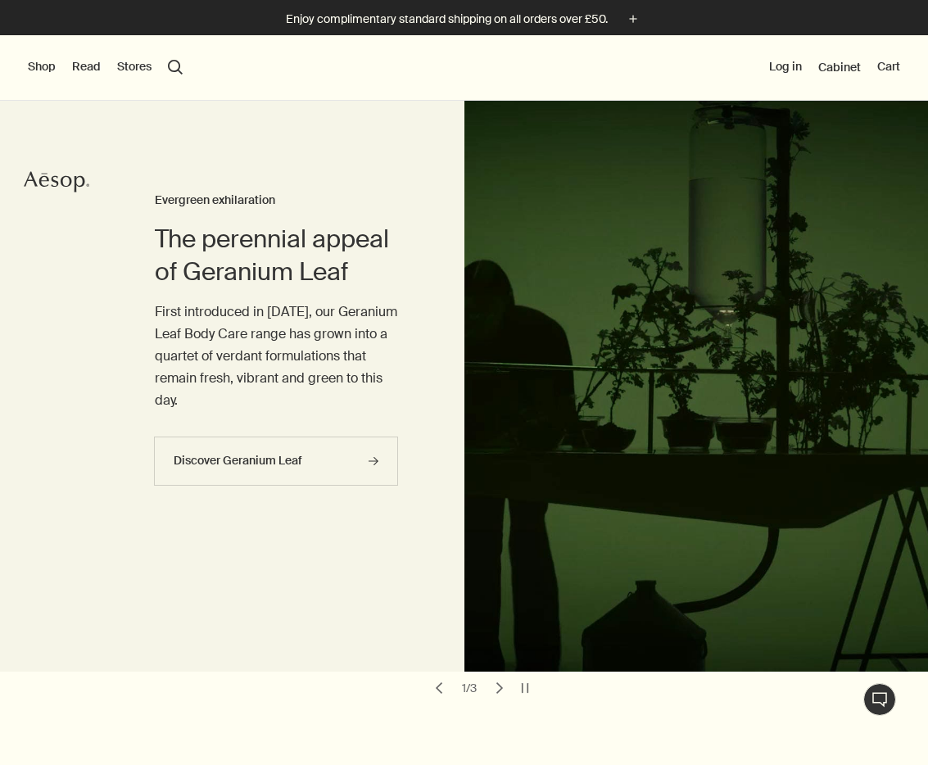
click at [43, 66] on button "Shop" at bounding box center [42, 67] width 28 height 16
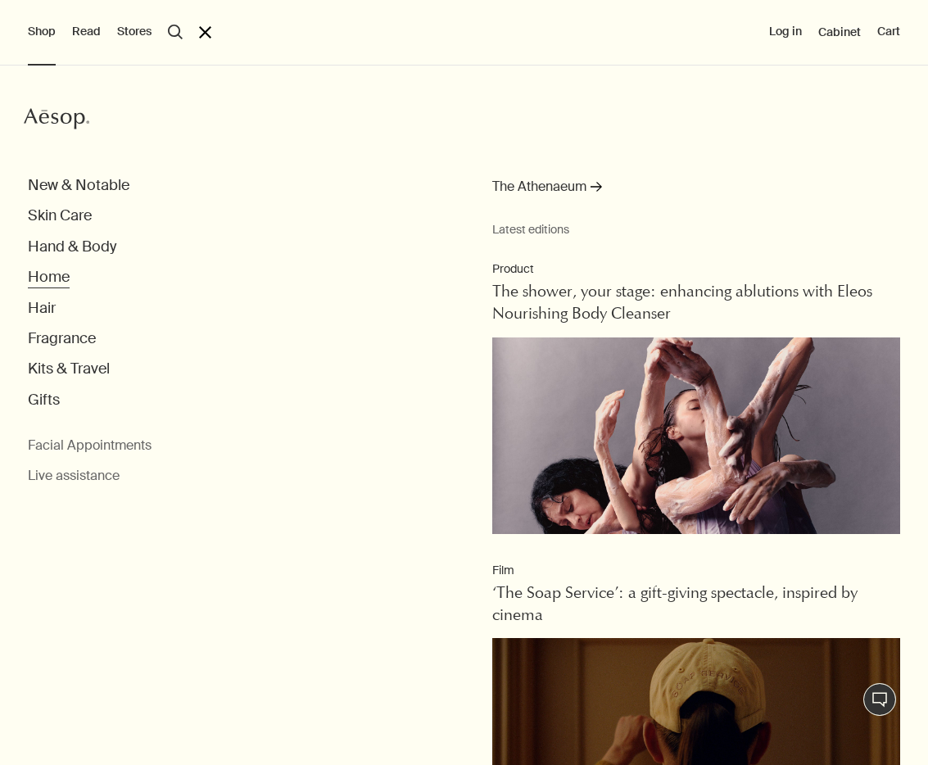
click at [52, 277] on button "Home" at bounding box center [49, 277] width 42 height 19
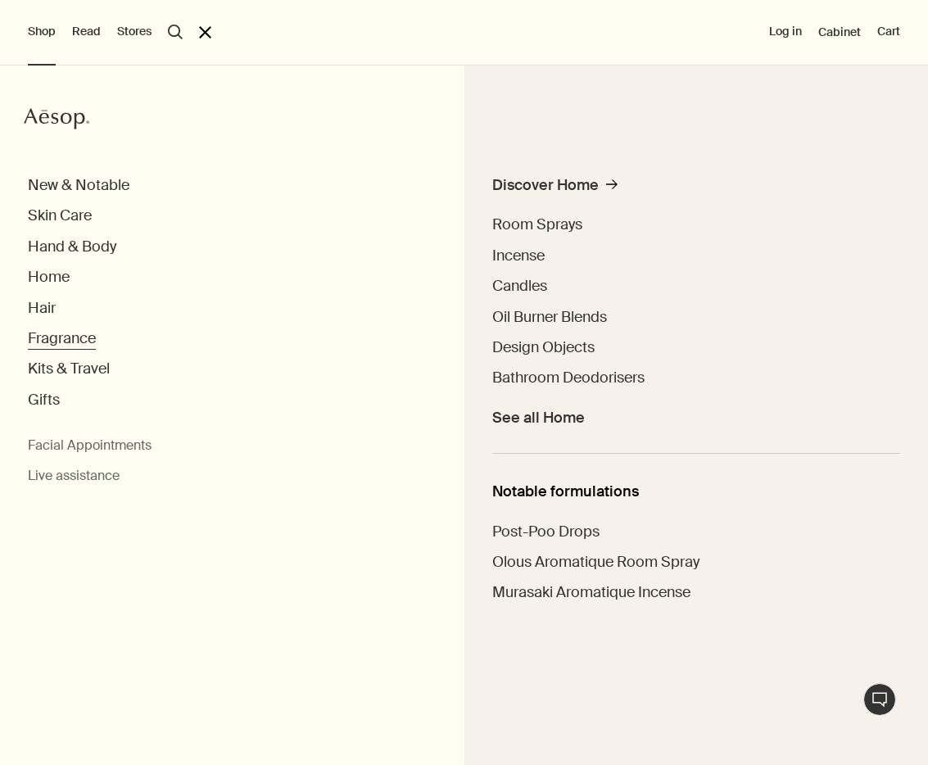
click at [56, 337] on button "Fragrance" at bounding box center [62, 338] width 68 height 19
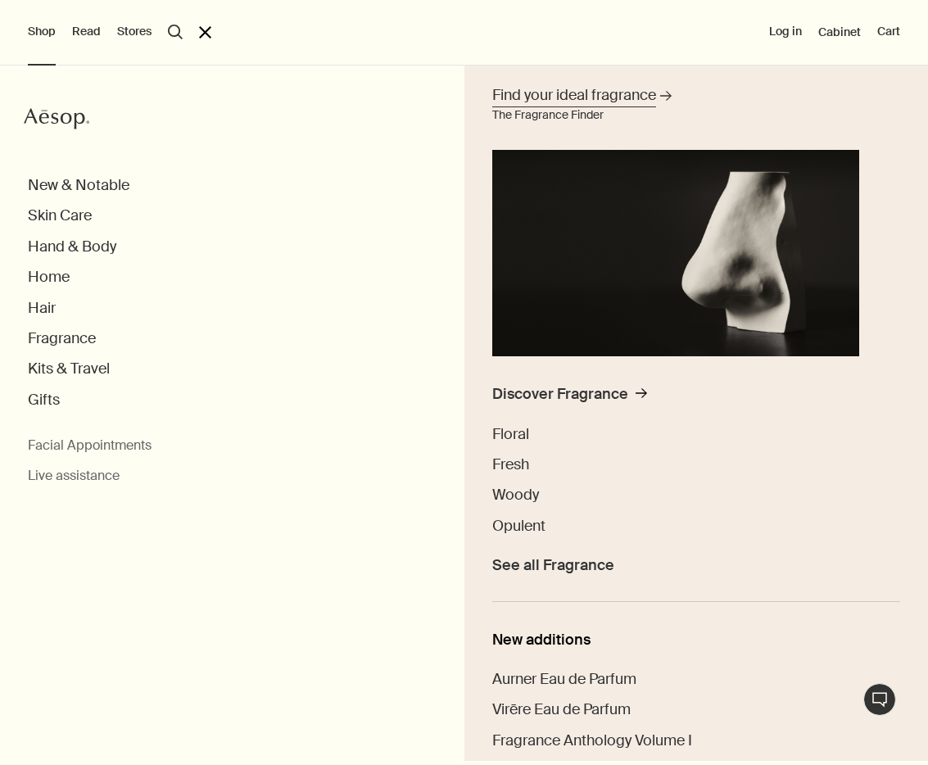
scroll to position [126, 0]
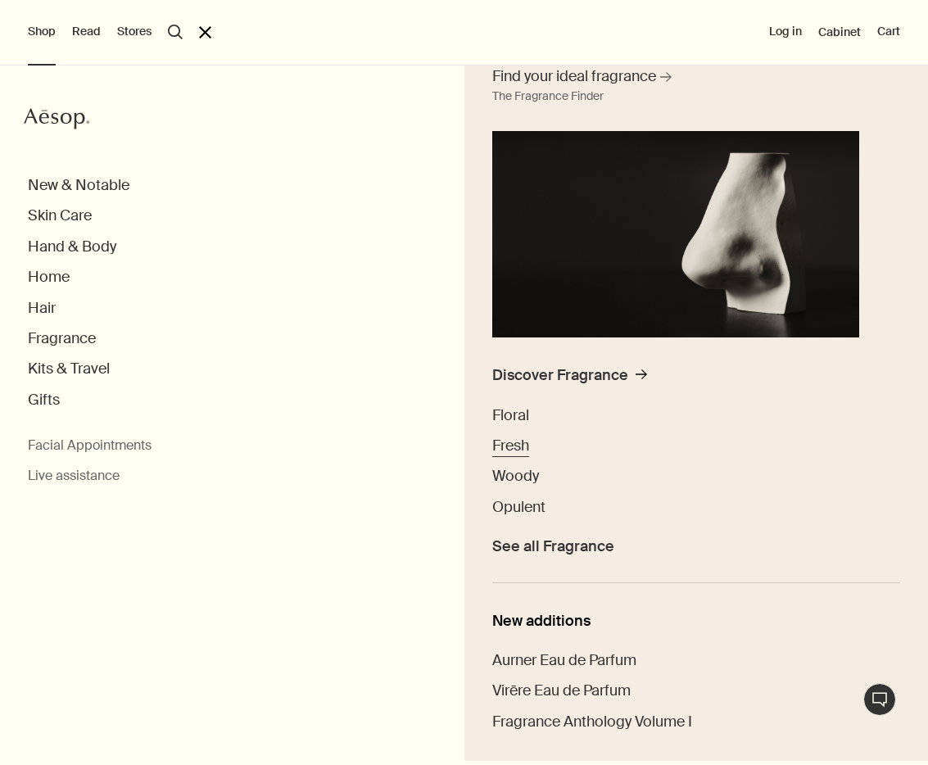
click at [513, 440] on span "Fresh" at bounding box center [510, 446] width 37 height 20
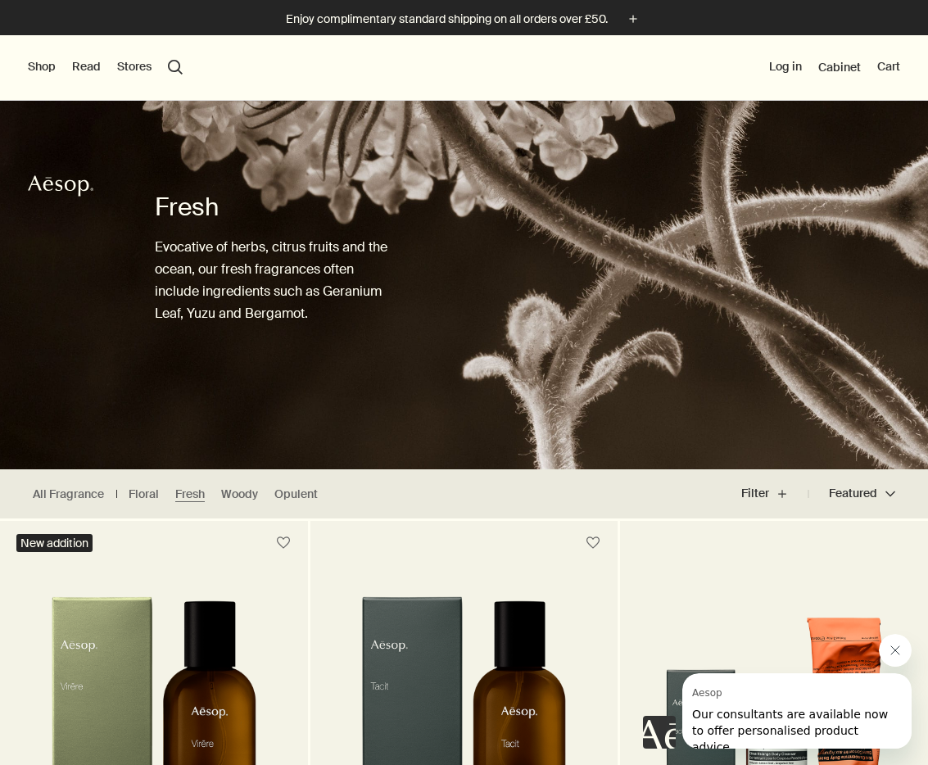
click at [893, 647] on icon "Close message from Aesop" at bounding box center [895, 650] width 13 height 13
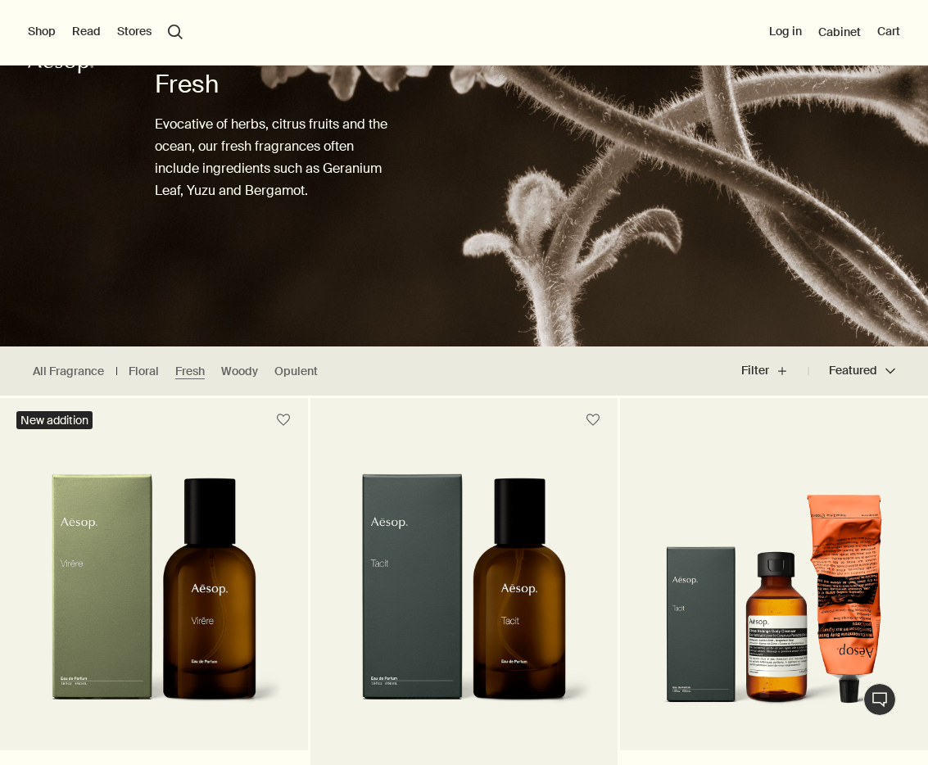
scroll to position [99, 0]
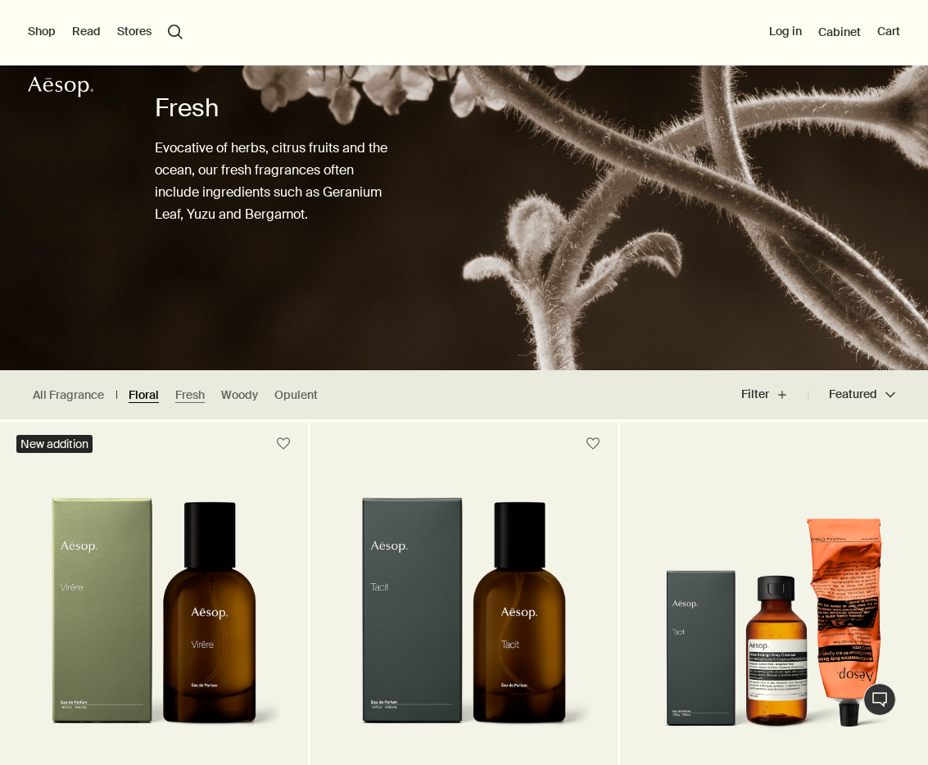
click at [147, 396] on link "Floral" at bounding box center [144, 395] width 30 height 16
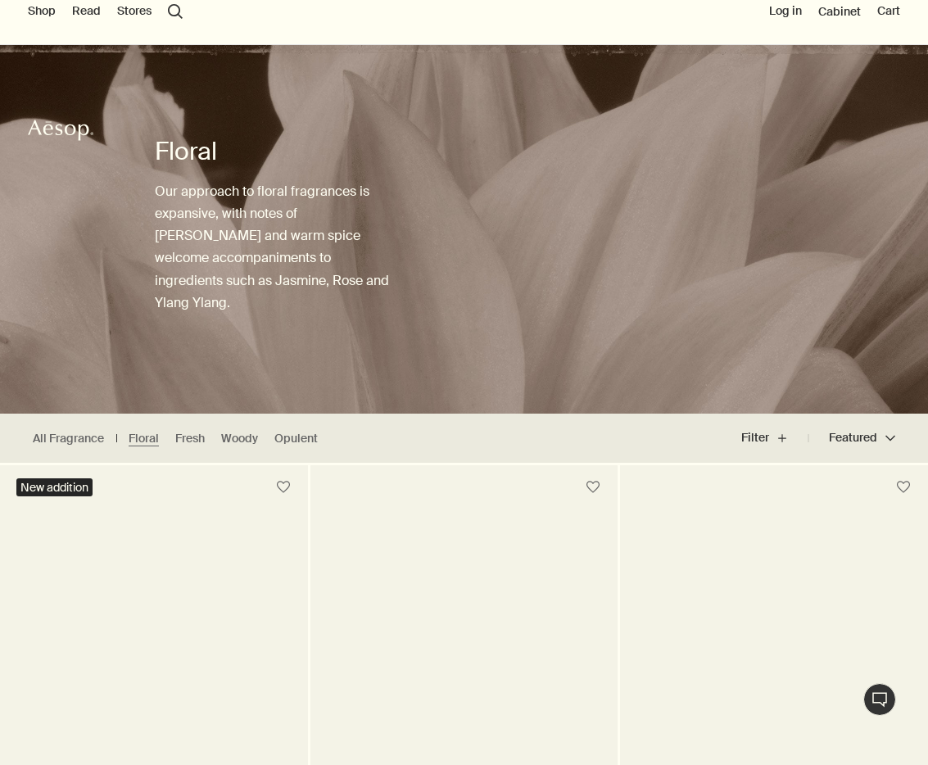
scroll to position [33, 0]
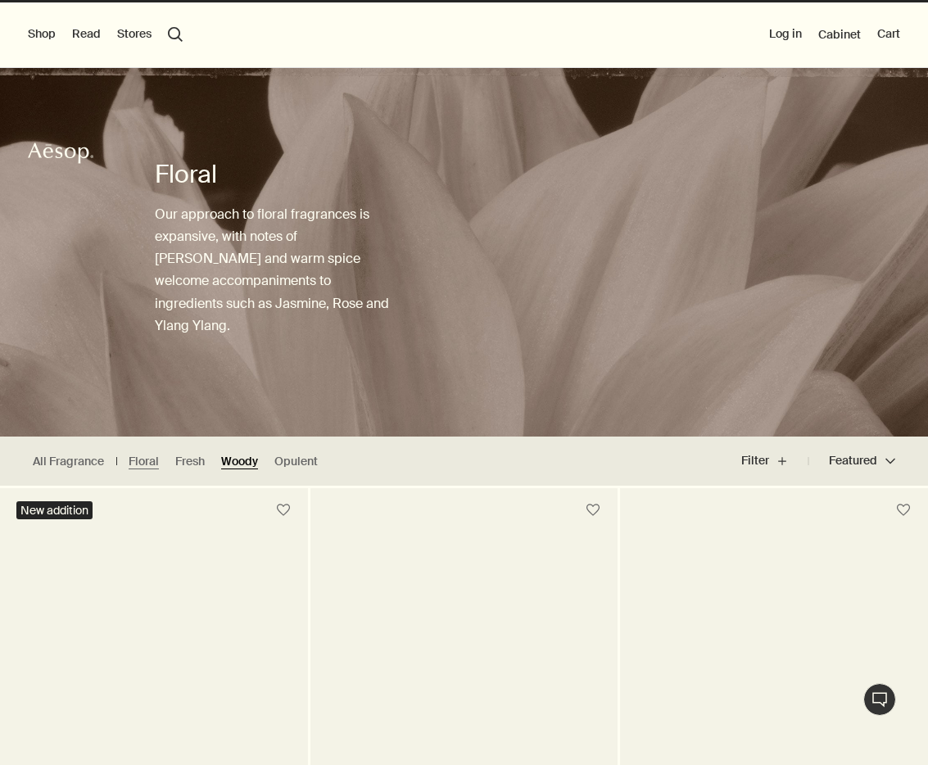
click at [249, 463] on link "Woody" at bounding box center [239, 462] width 37 height 16
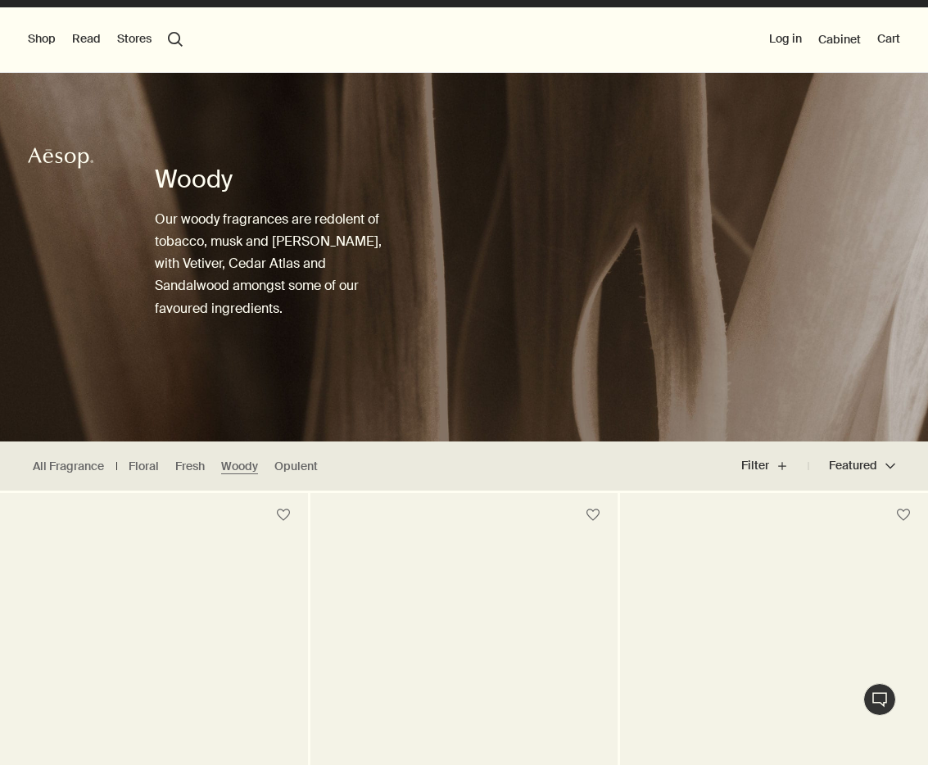
scroll to position [34, 0]
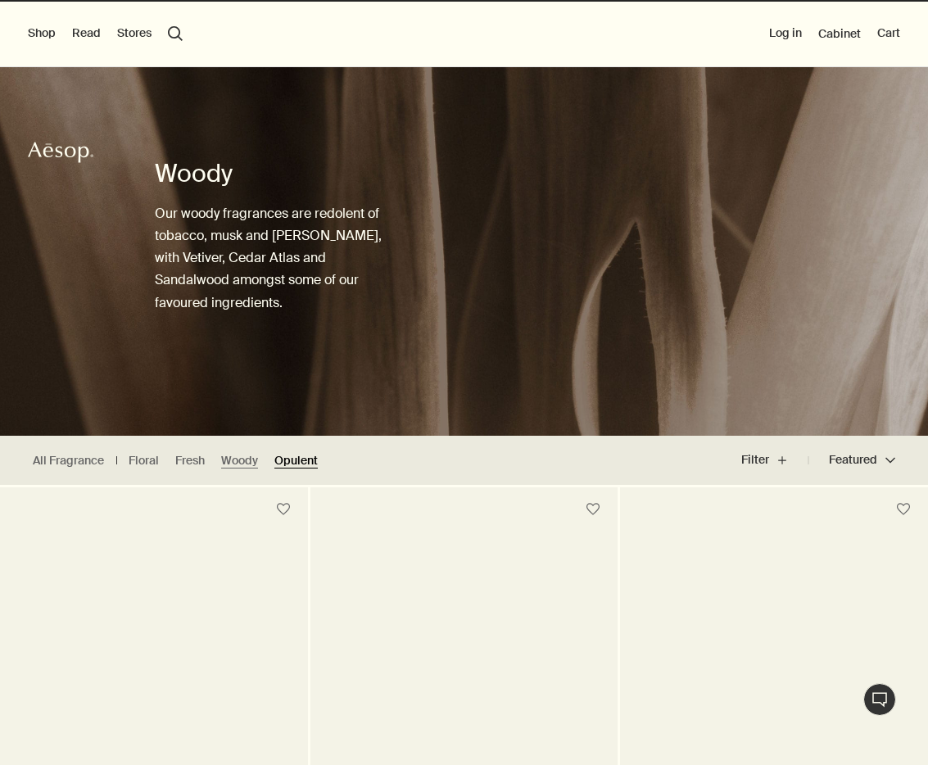
click at [307, 458] on link "Opulent" at bounding box center [295, 461] width 43 height 16
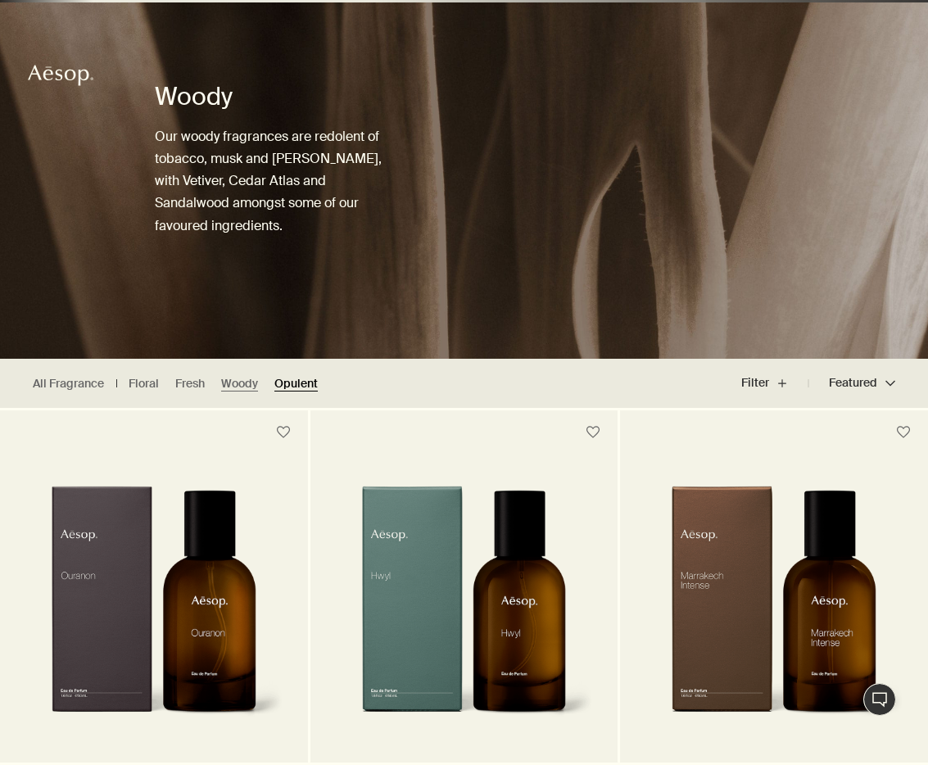
scroll to position [115, 1]
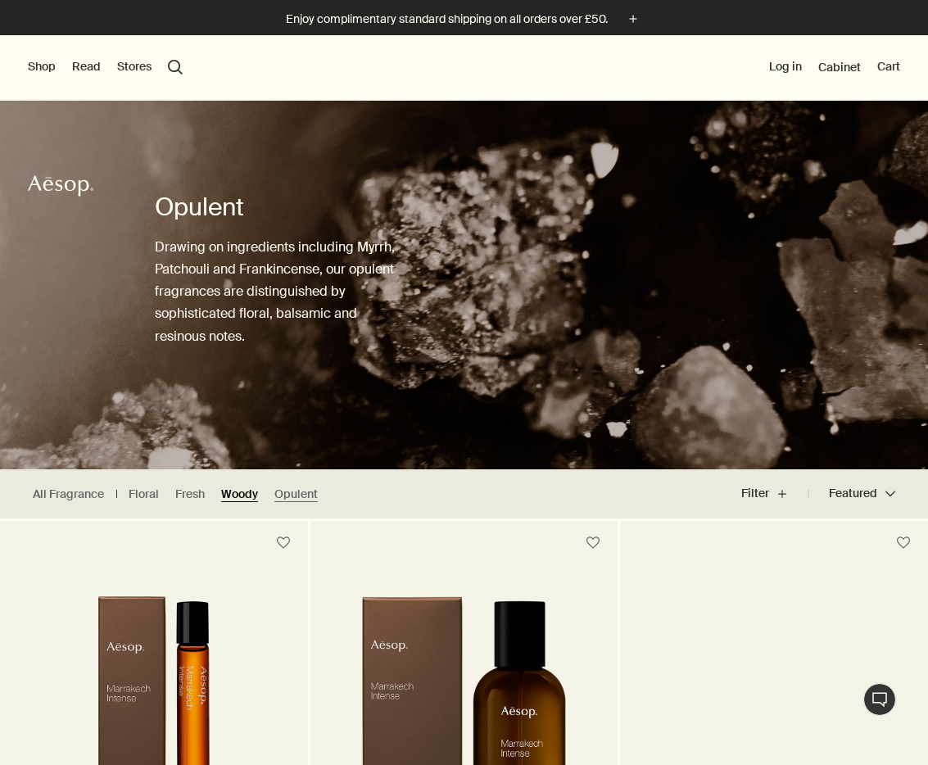
click at [233, 489] on link "Woody" at bounding box center [239, 495] width 37 height 16
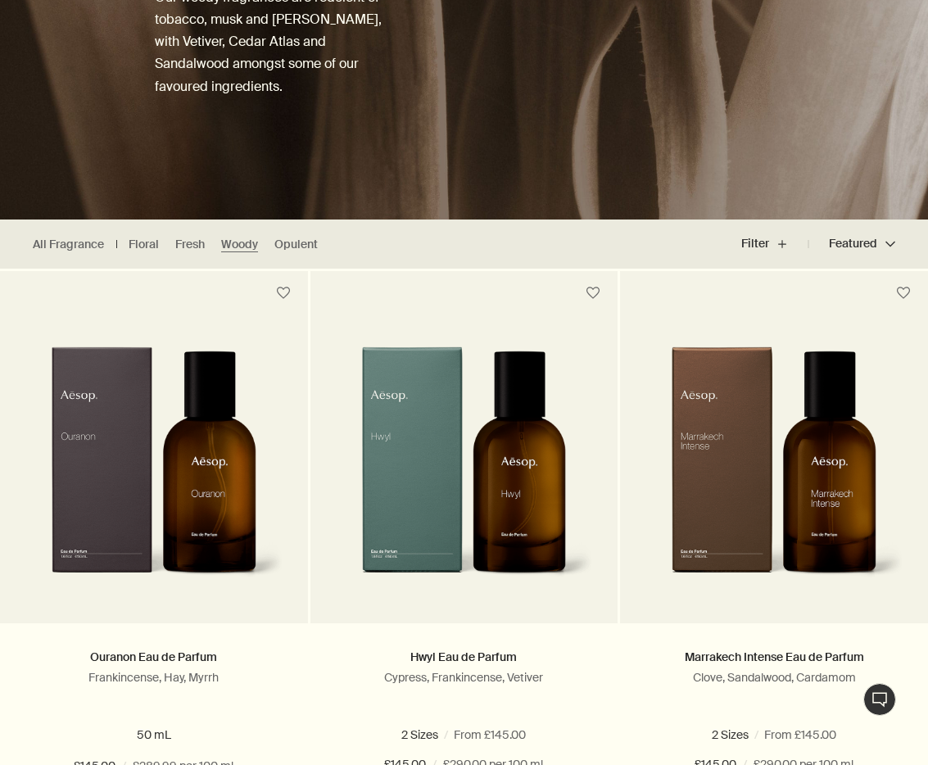
scroll to position [265, 0]
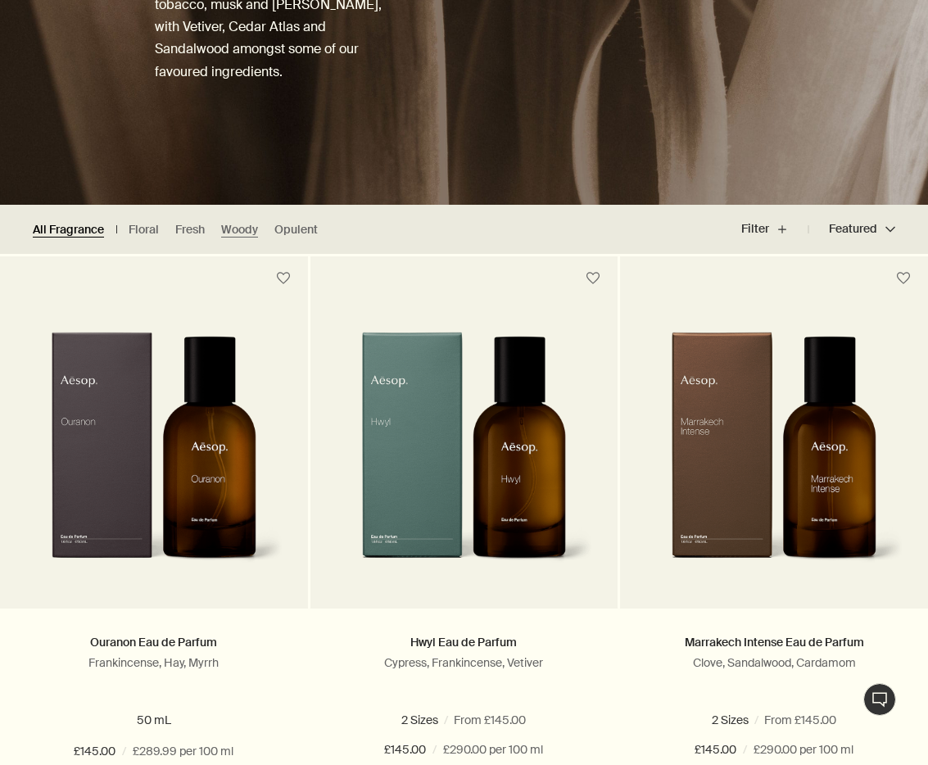
click at [72, 234] on link "All Fragrance" at bounding box center [68, 230] width 71 height 16
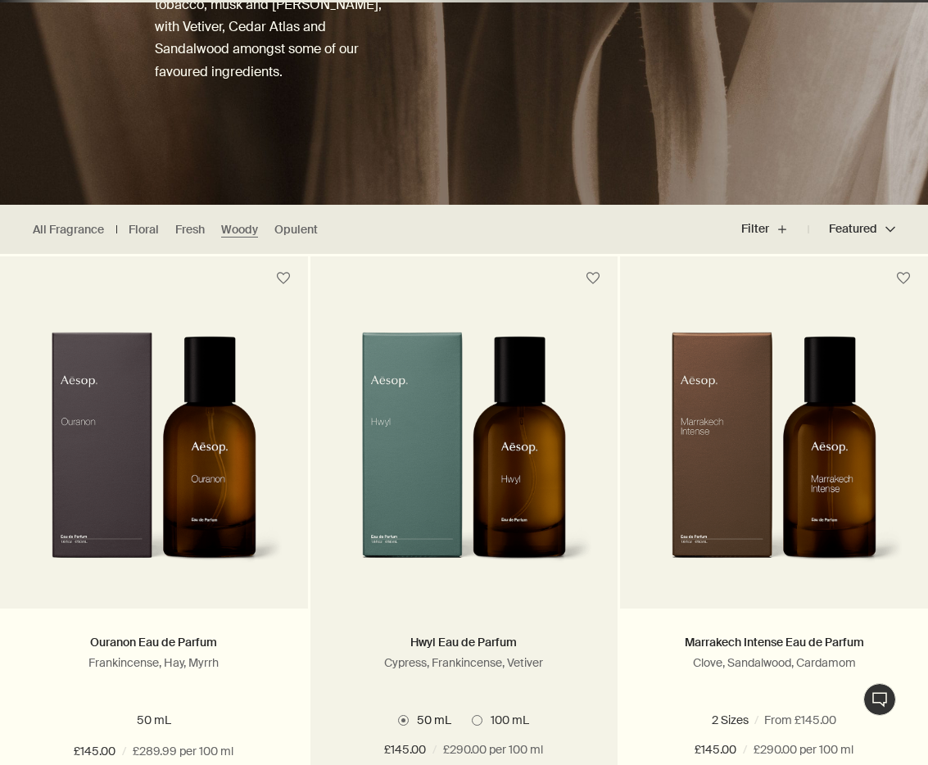
scroll to position [215, 0]
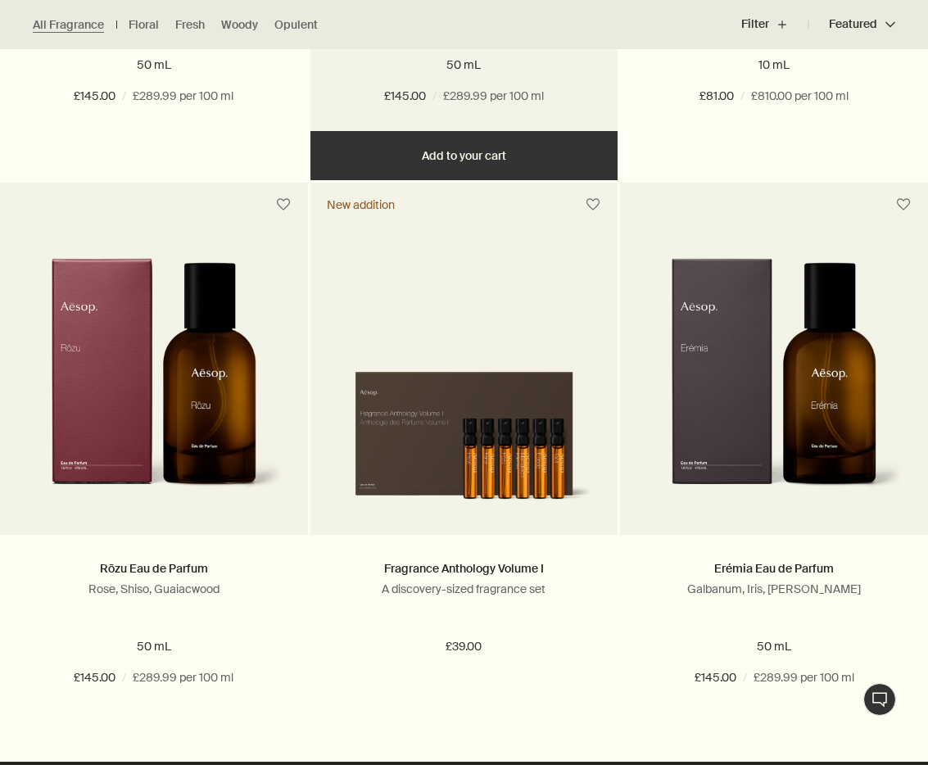
scroll to position [3248, 0]
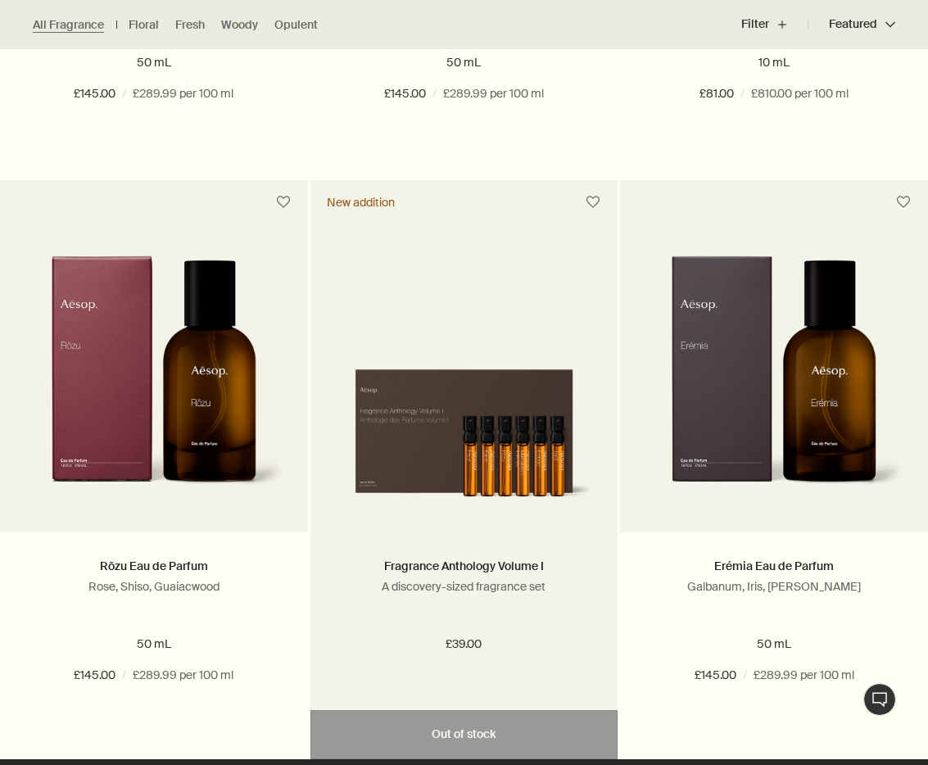
click at [464, 446] on img at bounding box center [464, 429] width 259 height 157
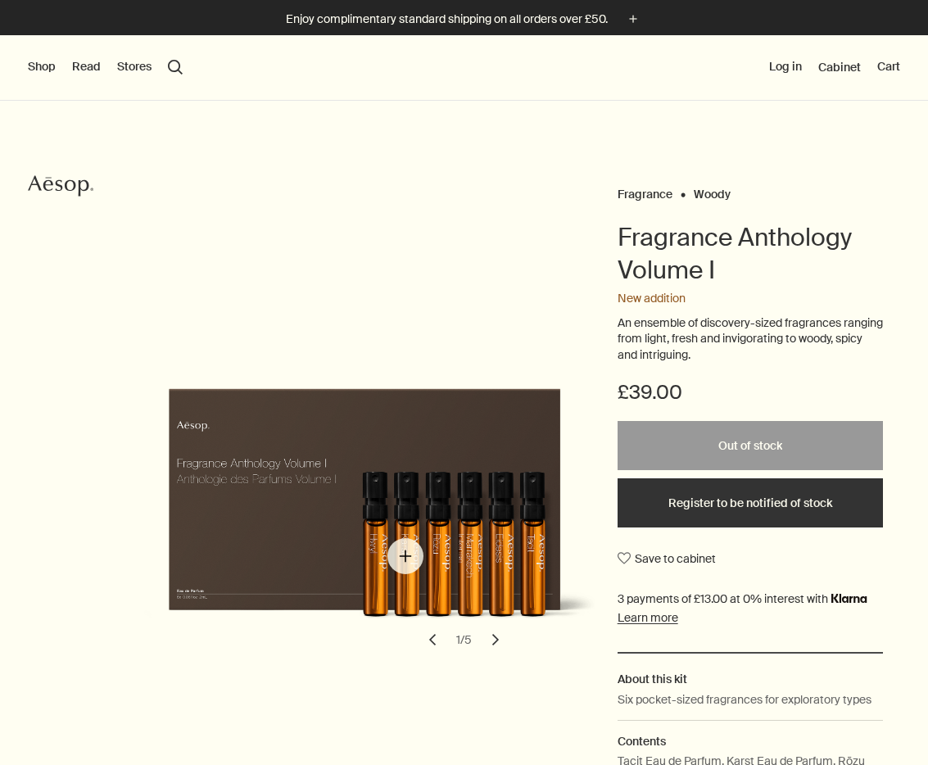
click at [405, 556] on img "Fragrance Anthology Volume I" at bounding box center [384, 496] width 465 height 283
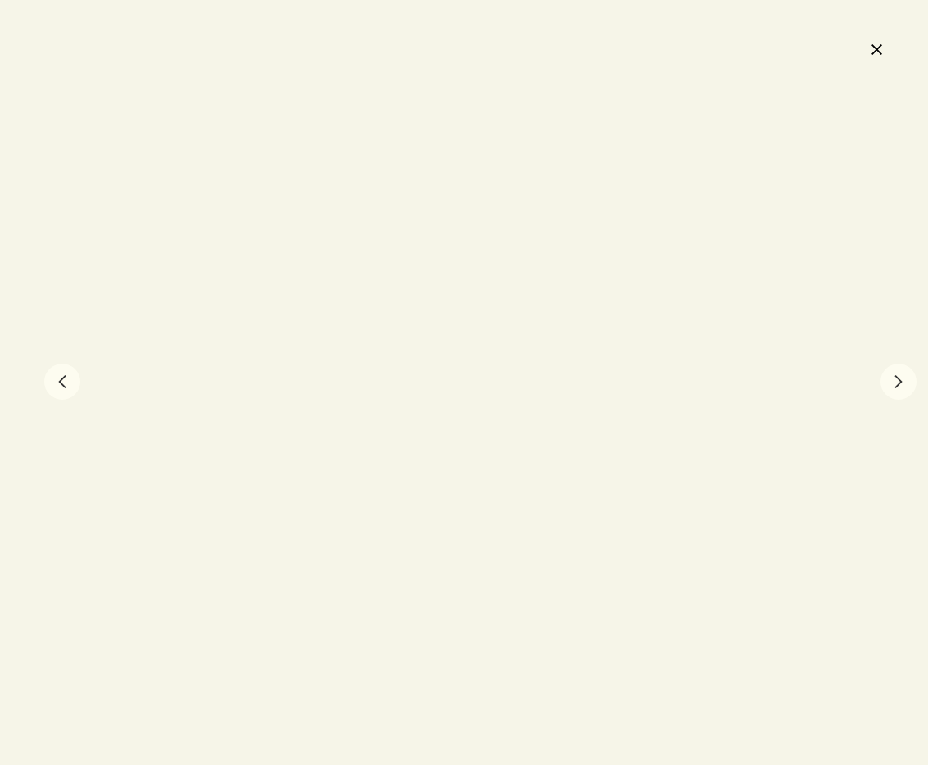
click at [895, 388] on button "chevron" at bounding box center [899, 382] width 36 height 36
click at [873, 52] on button "close" at bounding box center [877, 49] width 20 height 28
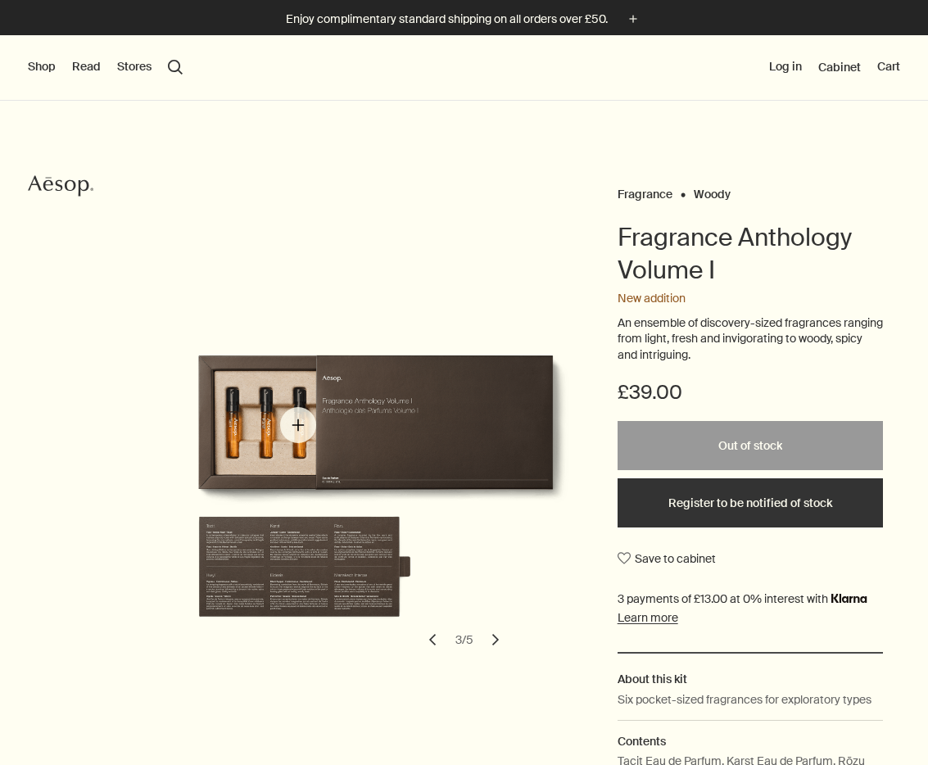
click at [298, 425] on img "Fragrance Anthology Volume I" at bounding box center [384, 496] width 465 height 283
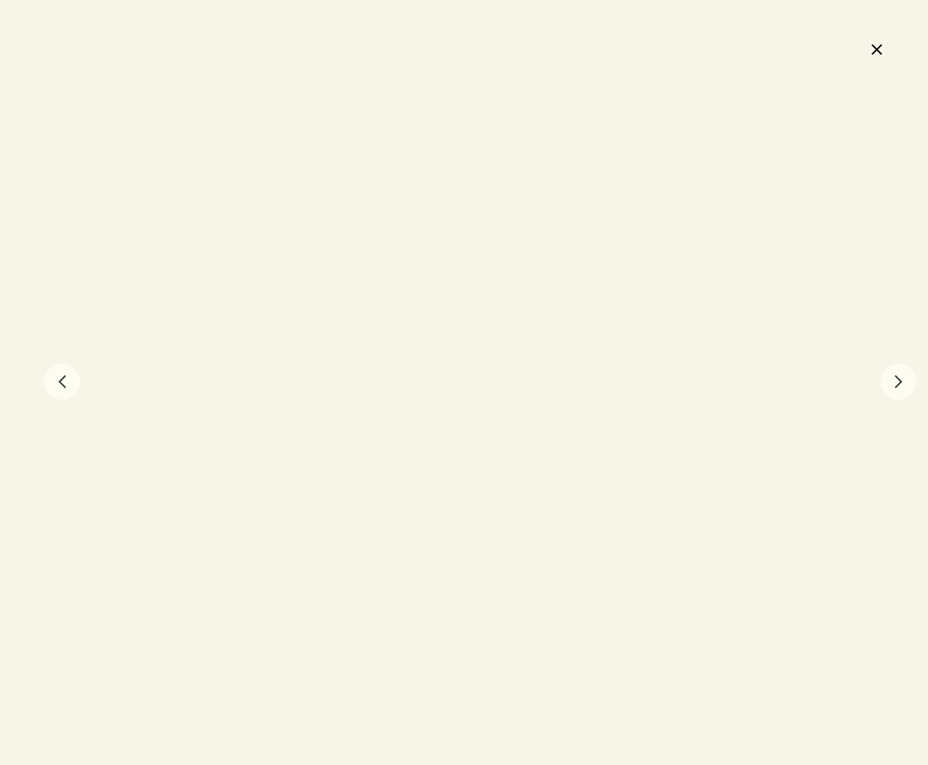
click at [899, 392] on button "chevron" at bounding box center [899, 382] width 36 height 36
click at [875, 55] on button "close" at bounding box center [877, 49] width 20 height 28
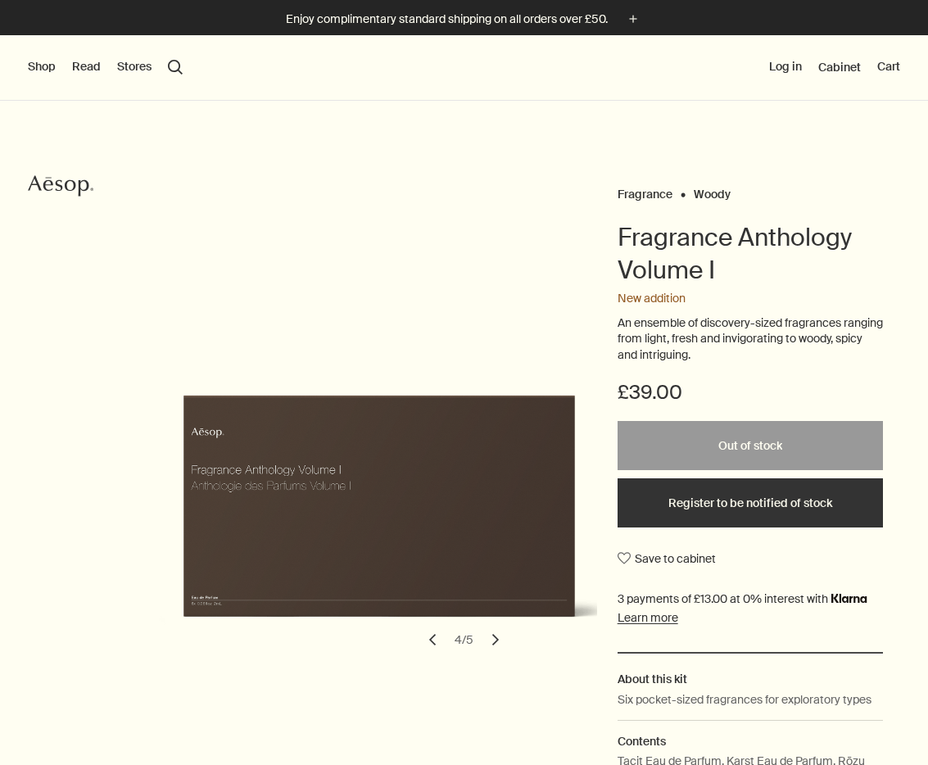
click at [496, 632] on button "chevron" at bounding box center [496, 640] width 36 height 36
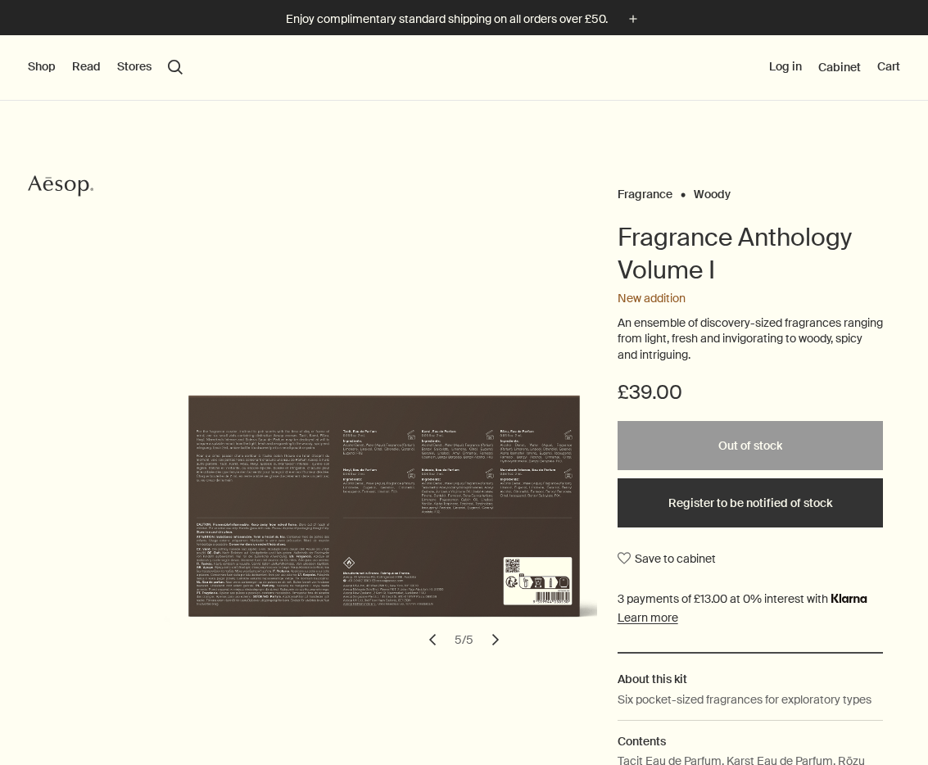
click at [496, 632] on button "chevron" at bounding box center [496, 640] width 36 height 36
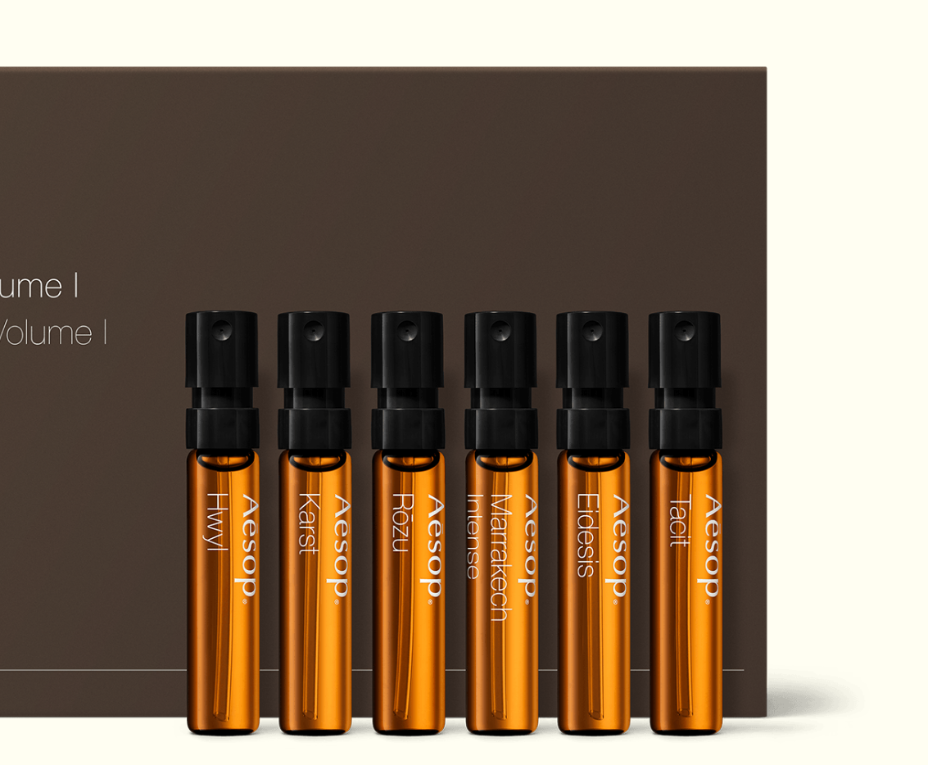
click at [152, 355] on img "Fragrance Anthology Volume I" at bounding box center [384, 496] width 465 height 283
